Goal: Check status: Check status

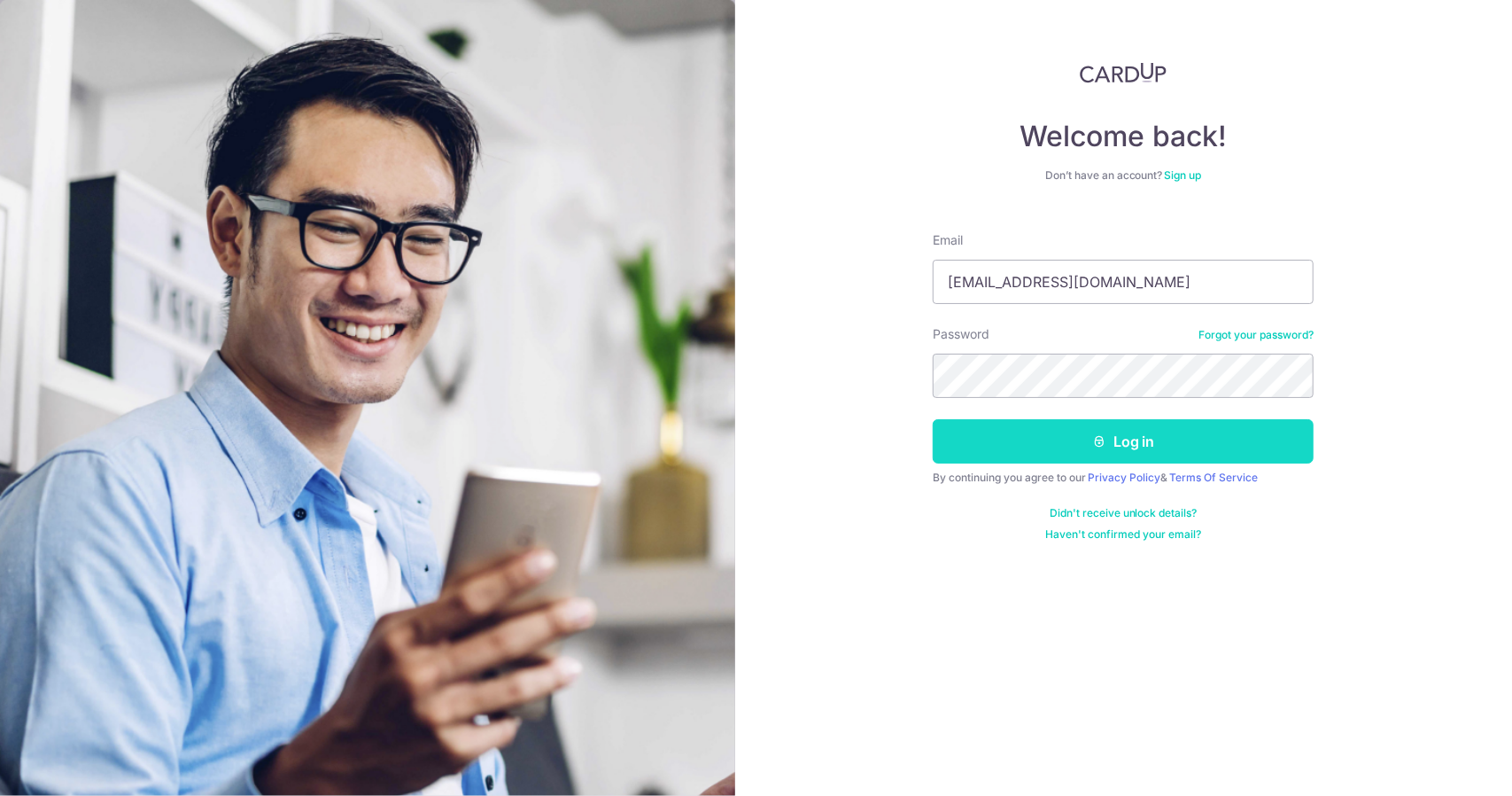
click at [1134, 444] on button "Log in" at bounding box center [1123, 441] width 381 height 44
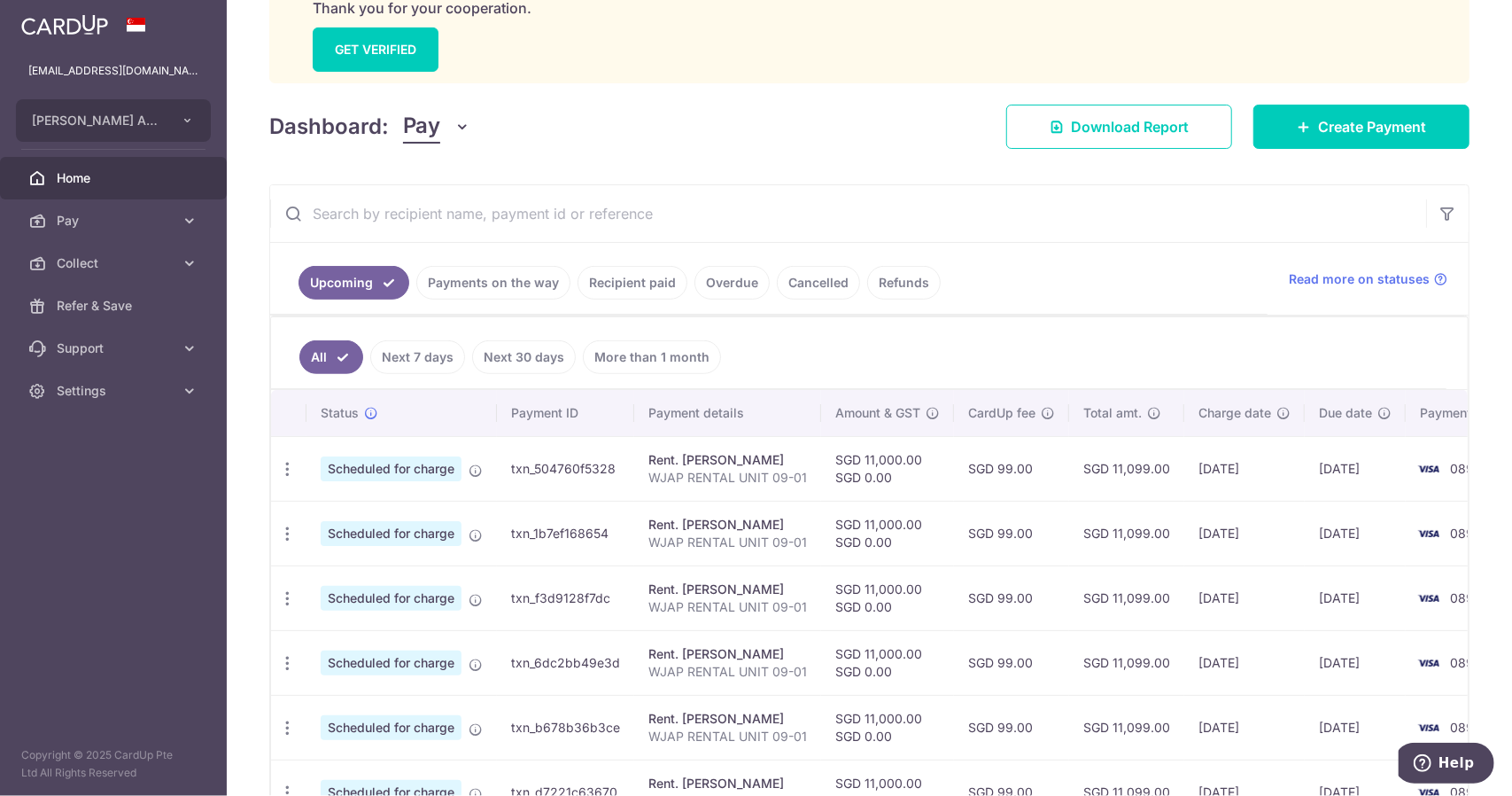
scroll to position [110, 0]
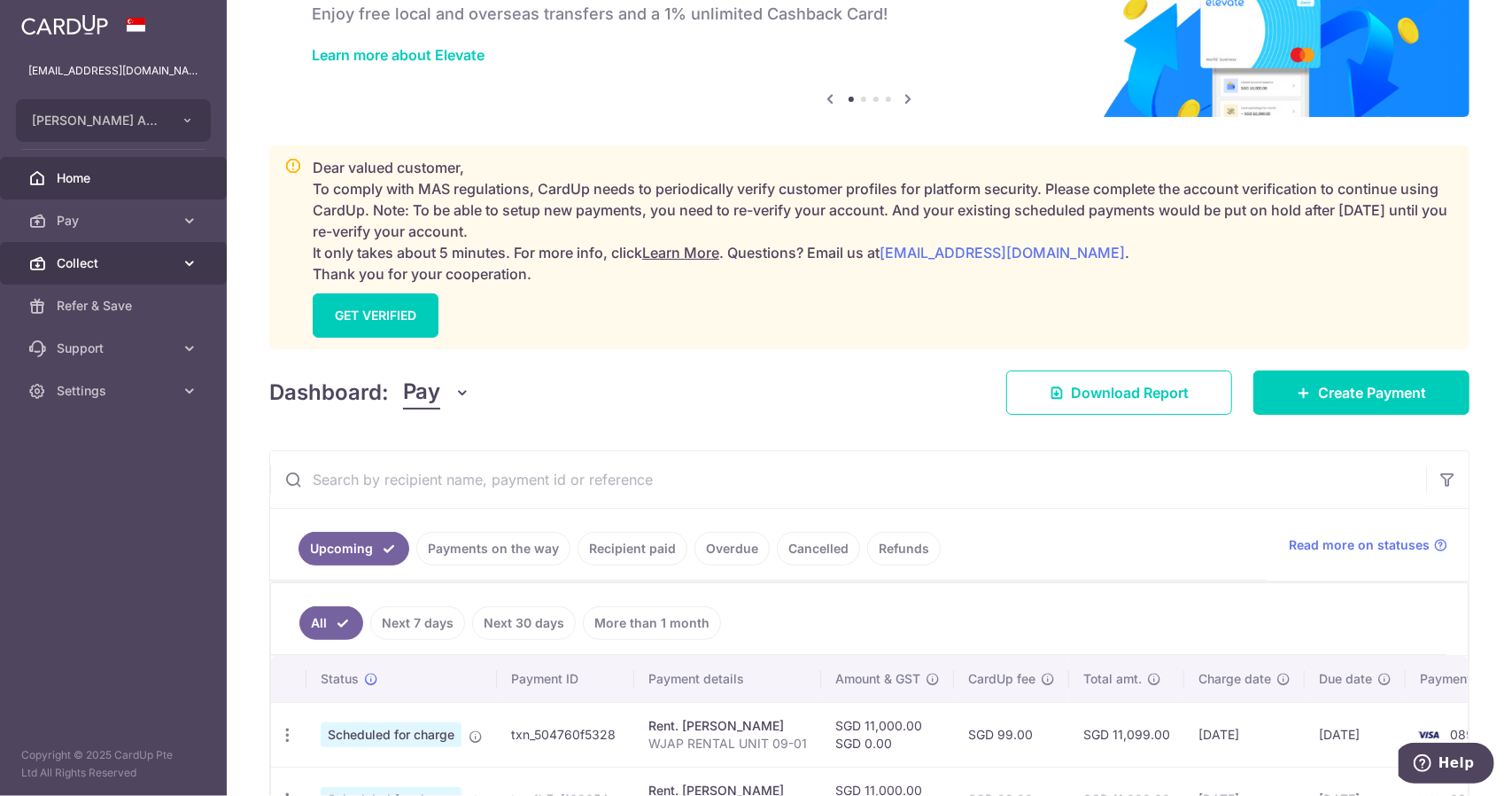
click at [151, 260] on span "Collect" at bounding box center [115, 263] width 117 height 18
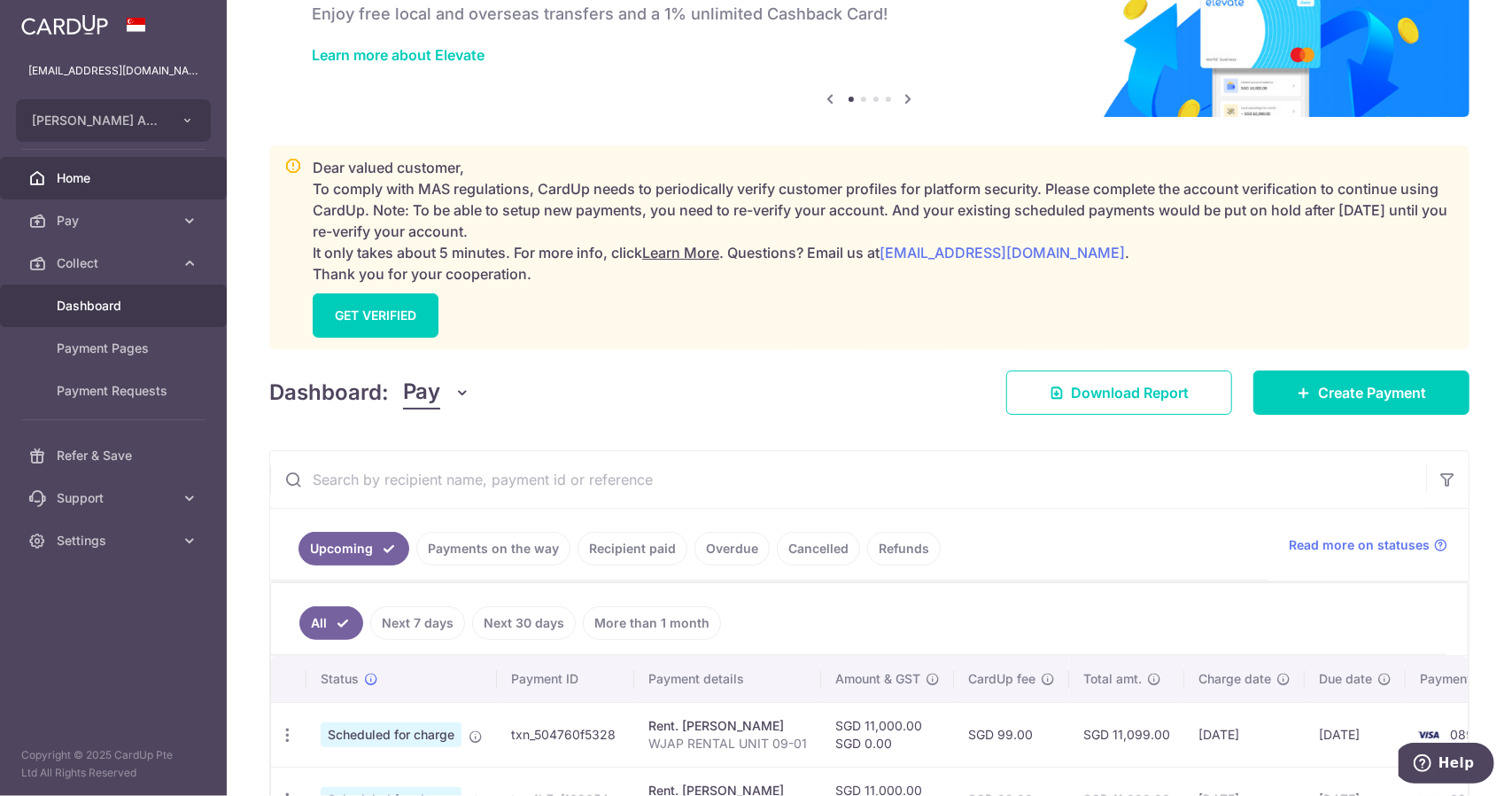
click at [145, 315] on link "Dashboard" at bounding box center [113, 306] width 226 height 43
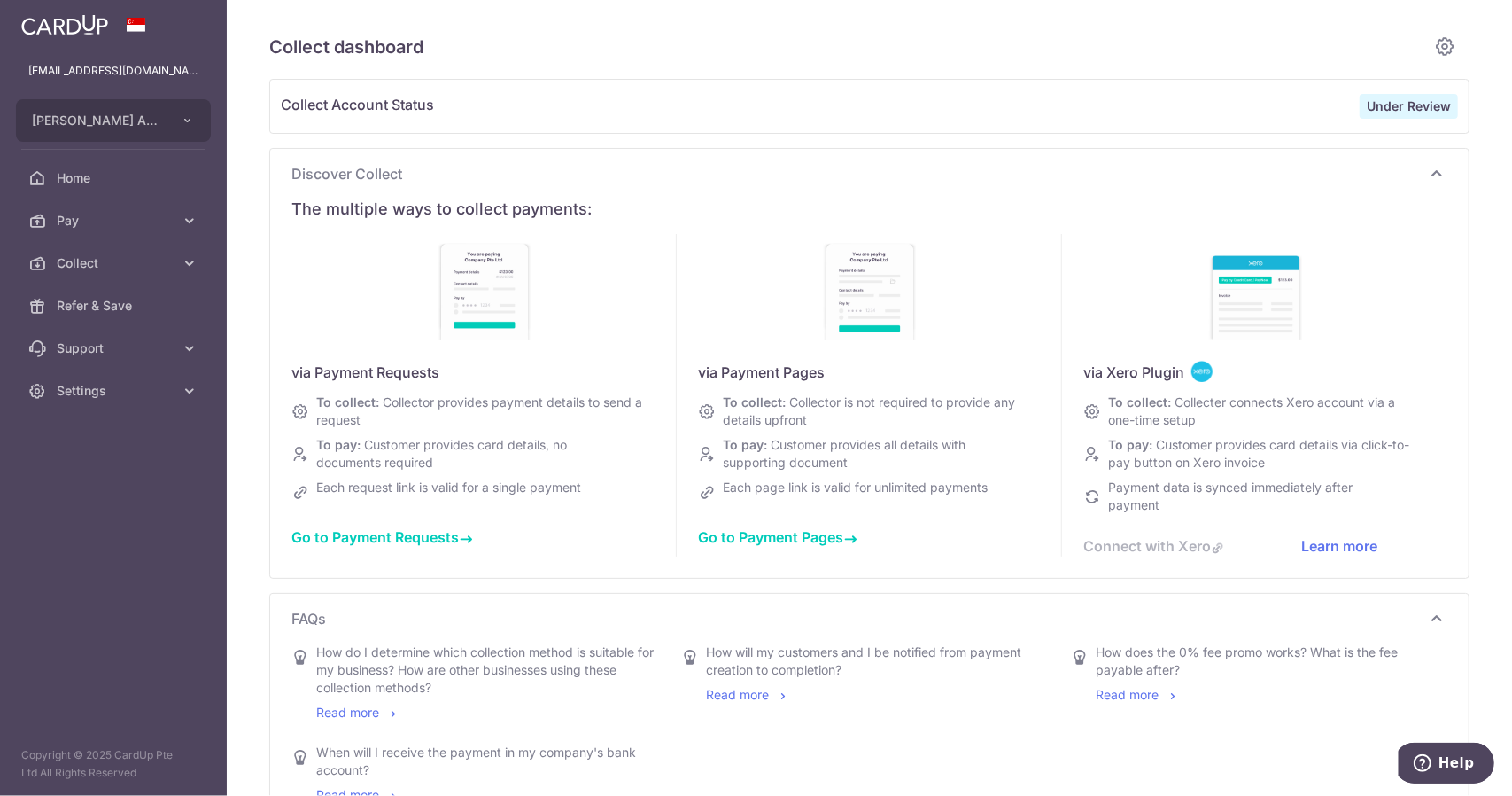
click at [1439, 111] on strong "Under Review" at bounding box center [1408, 105] width 84 height 15
click at [1437, 109] on strong "Under Review" at bounding box center [1408, 105] width 84 height 15
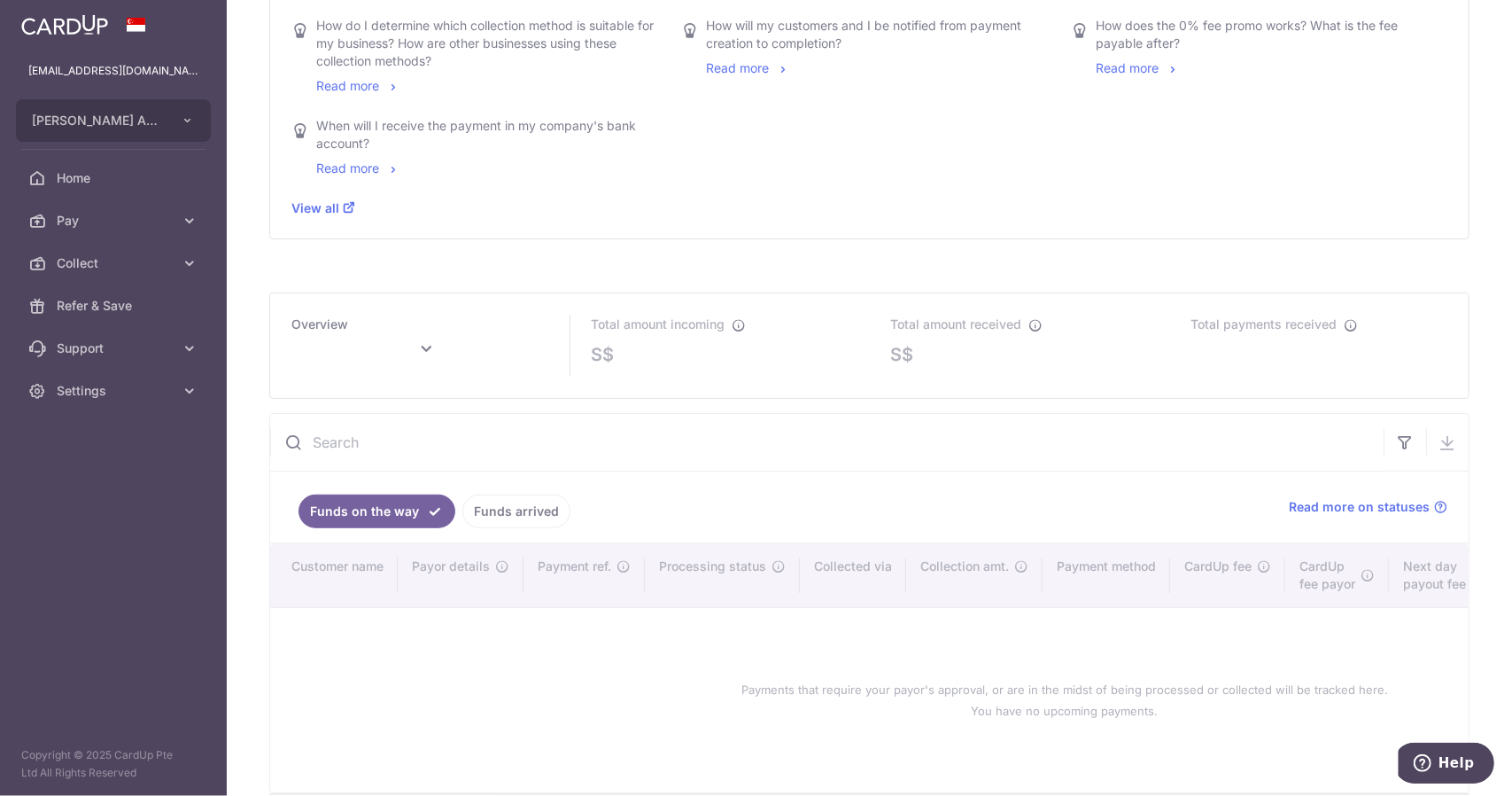
scroll to position [711, 0]
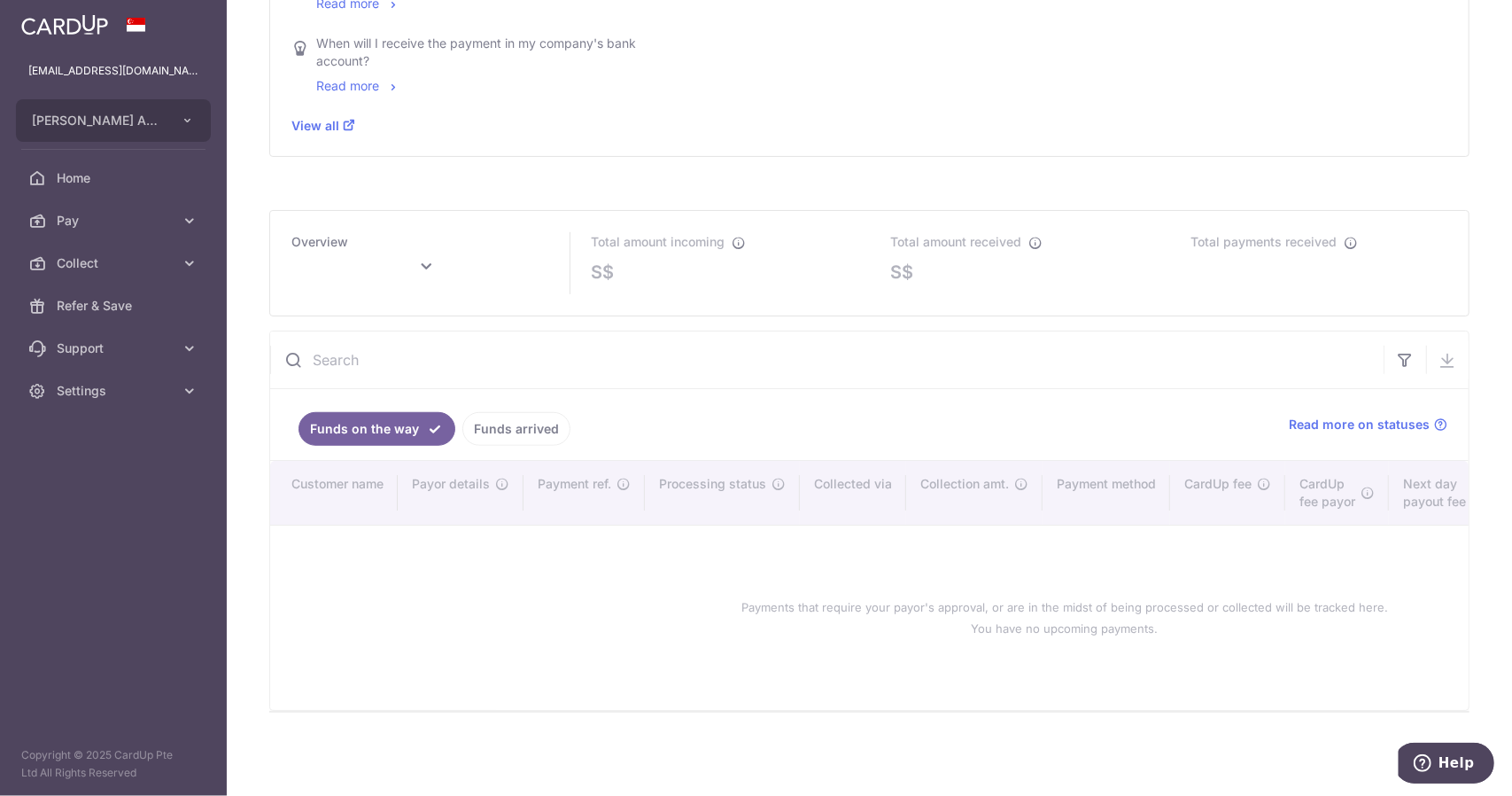
type input "September 2025"
